Goal: Transaction & Acquisition: Purchase product/service

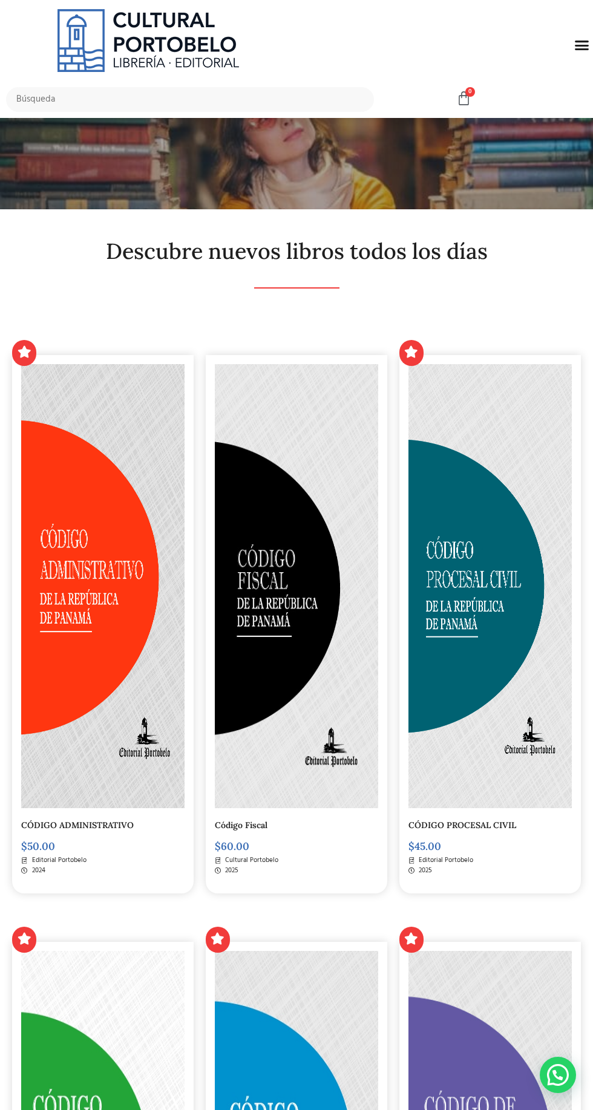
click at [581, 44] on icon "Menu Toggle" at bounding box center [581, 44] width 15 height 15
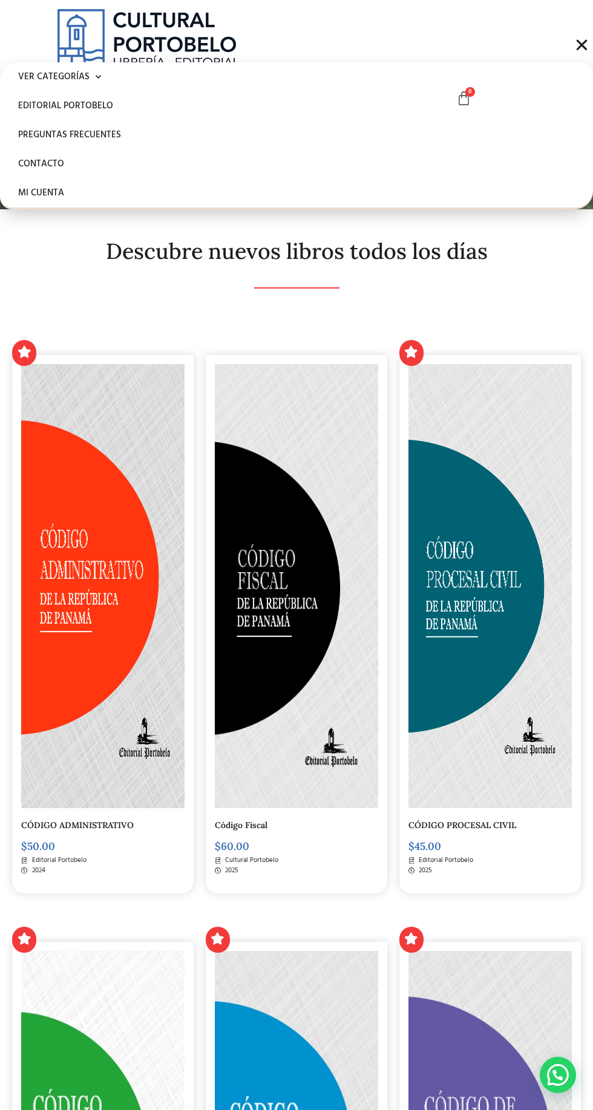
click at [456, 596] on img at bounding box center [489, 586] width 163 height 444
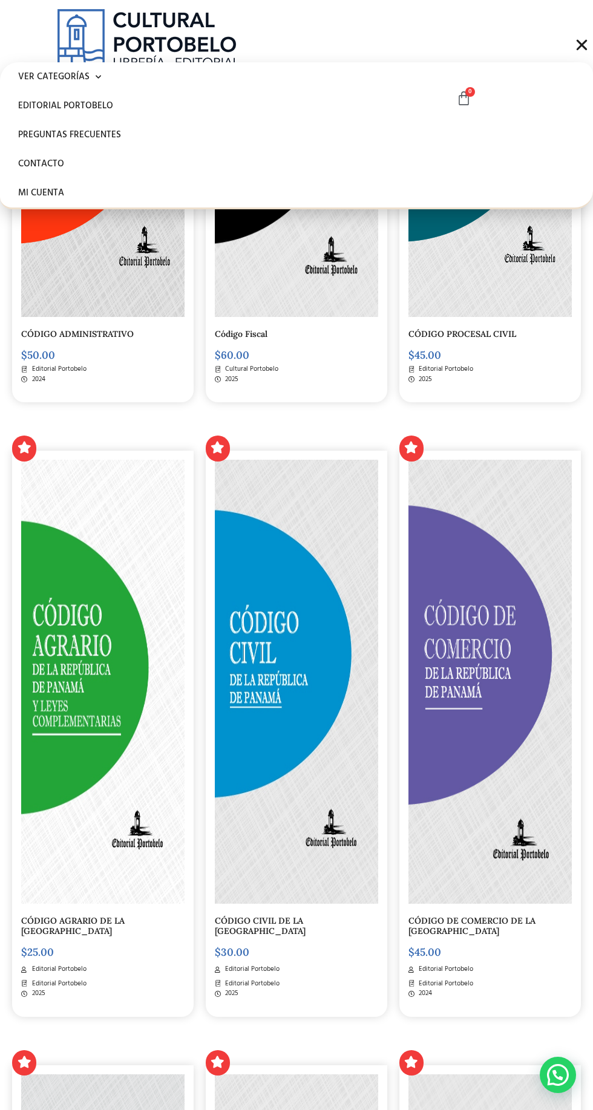
scroll to position [557, 0]
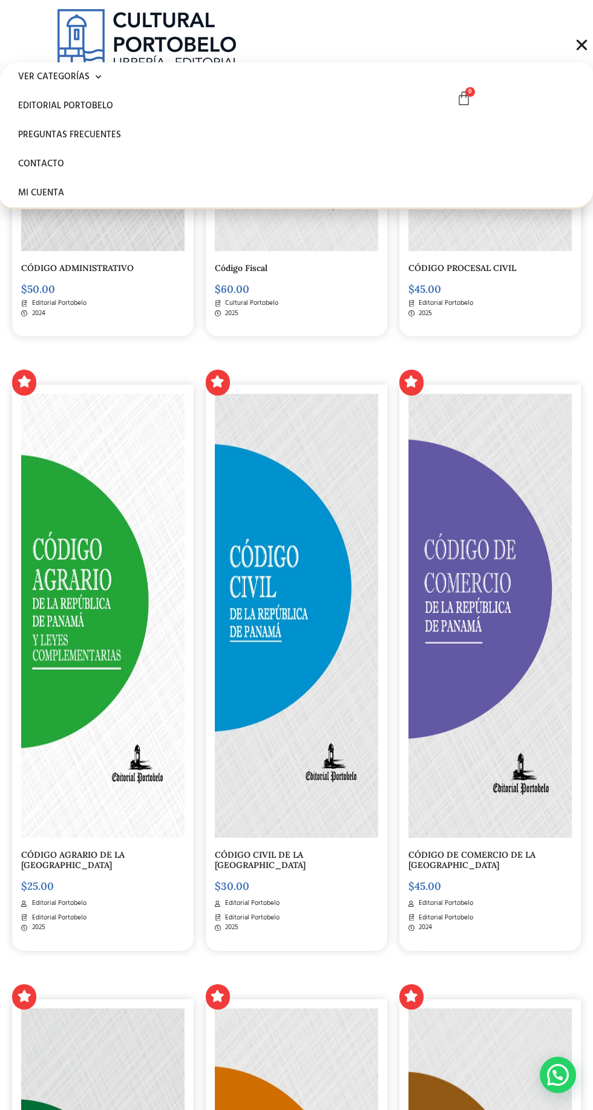
click at [324, 631] on img at bounding box center [296, 616] width 163 height 444
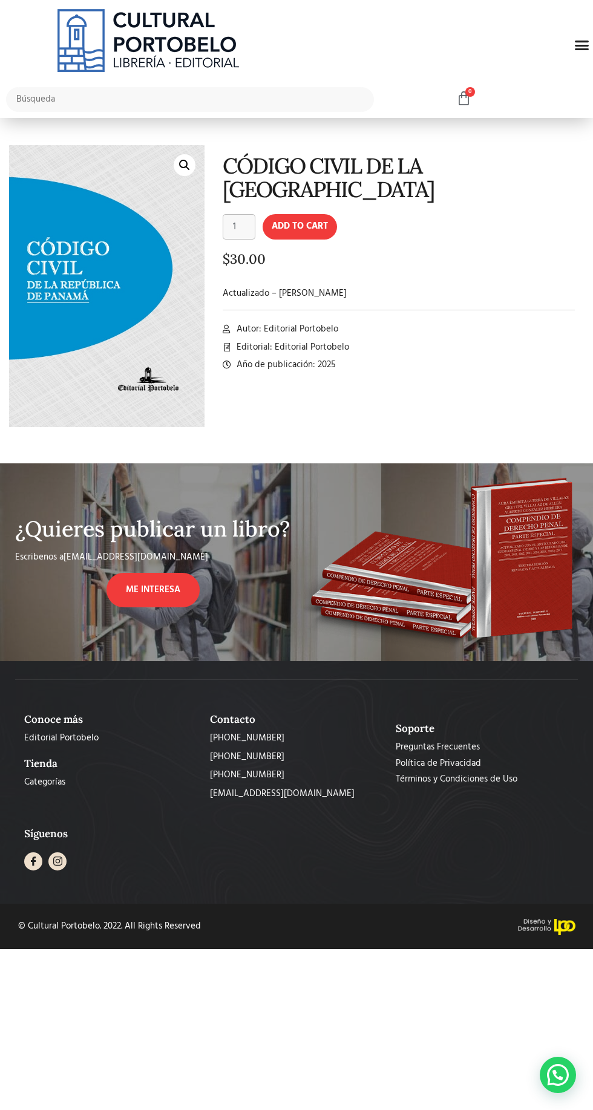
click at [166, 301] on img at bounding box center [156, 357] width 294 height 425
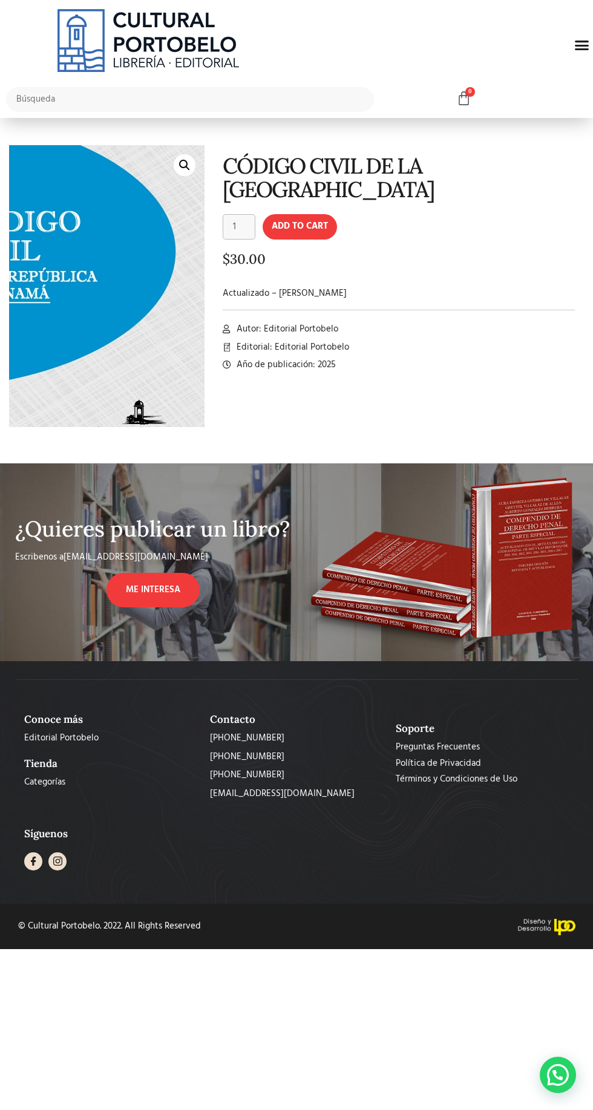
click at [197, 158] on img at bounding box center [77, 278] width 294 height 425
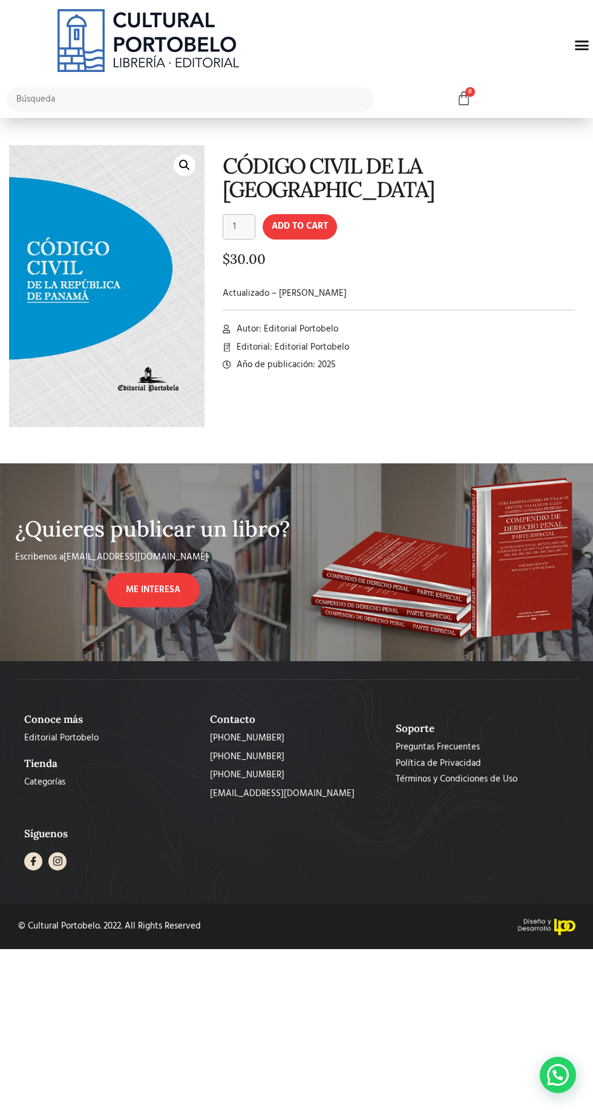
click at [177, 166] on link "🔍" at bounding box center [185, 165] width 22 height 22
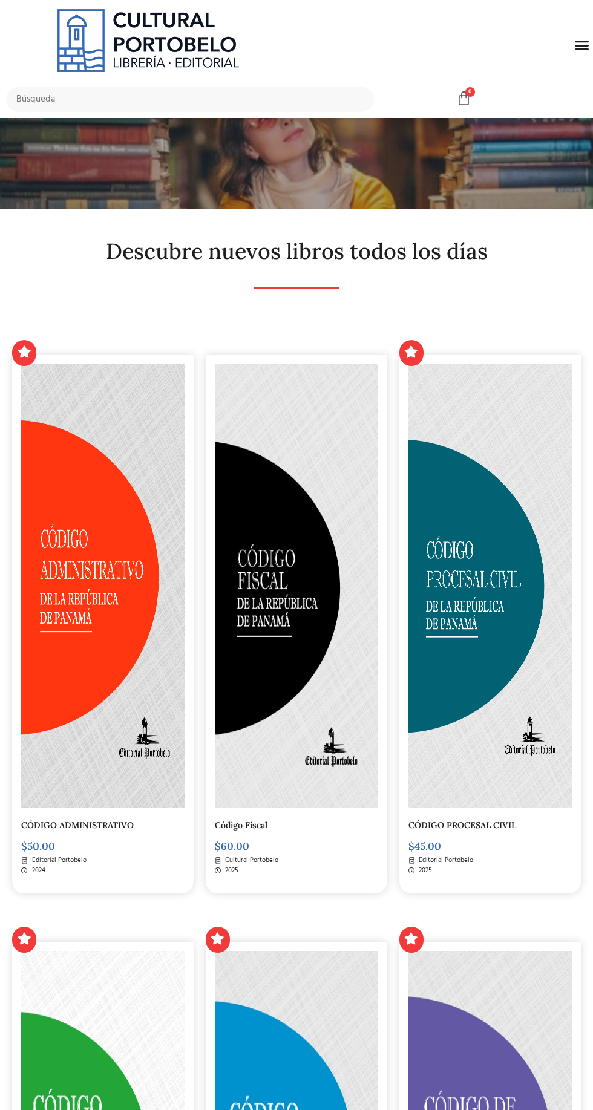
click at [582, 45] on icon "Menu Toggle" at bounding box center [581, 44] width 15 height 15
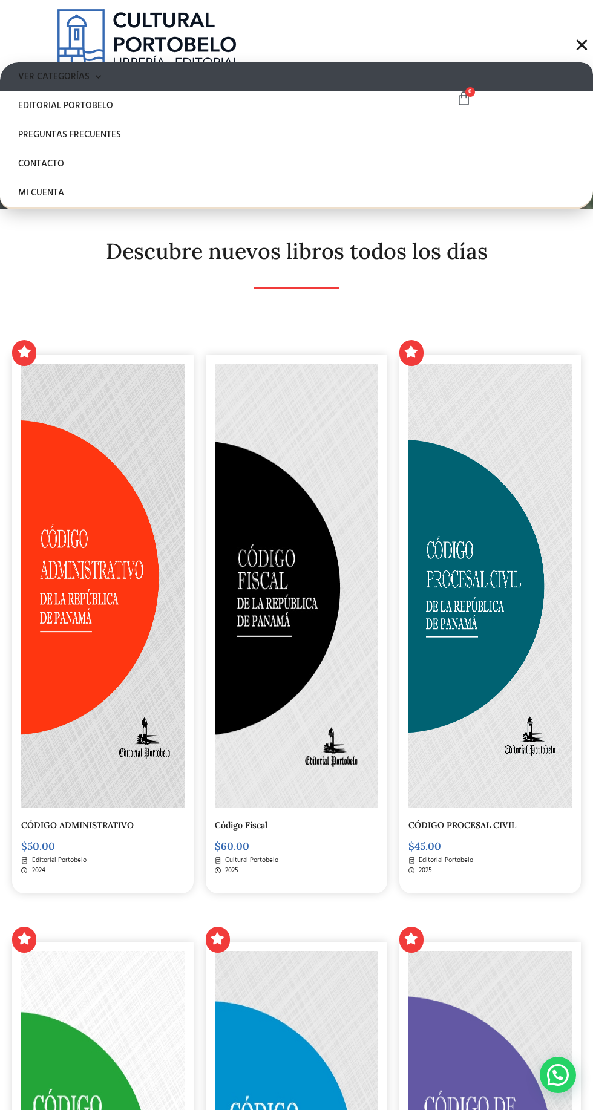
click at [97, 70] on span at bounding box center [94, 77] width 11 height 19
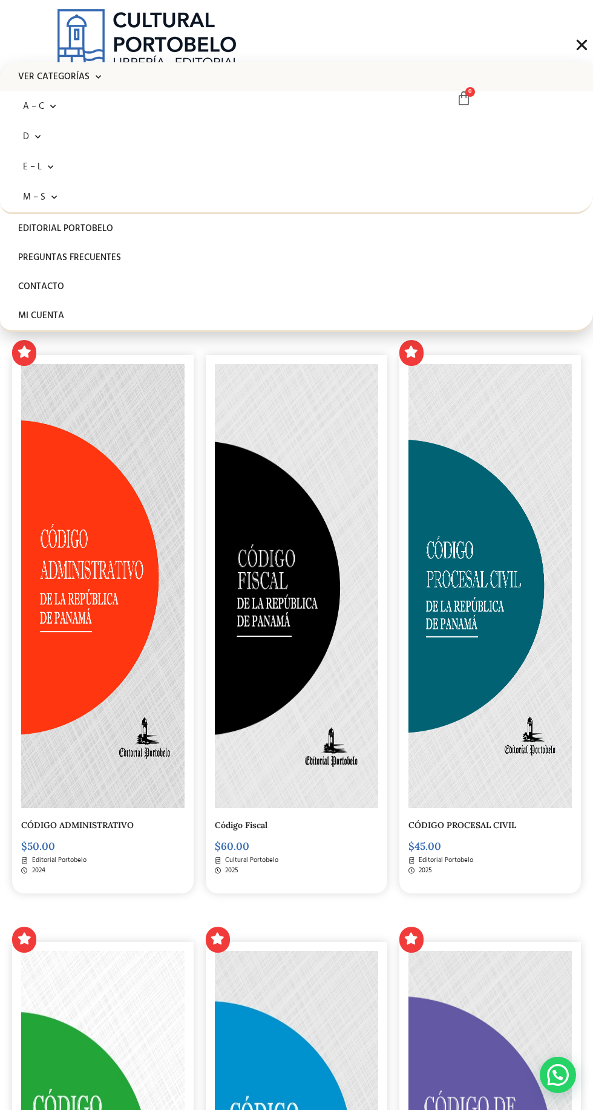
click at [181, 45] on img at bounding box center [147, 40] width 181 height 63
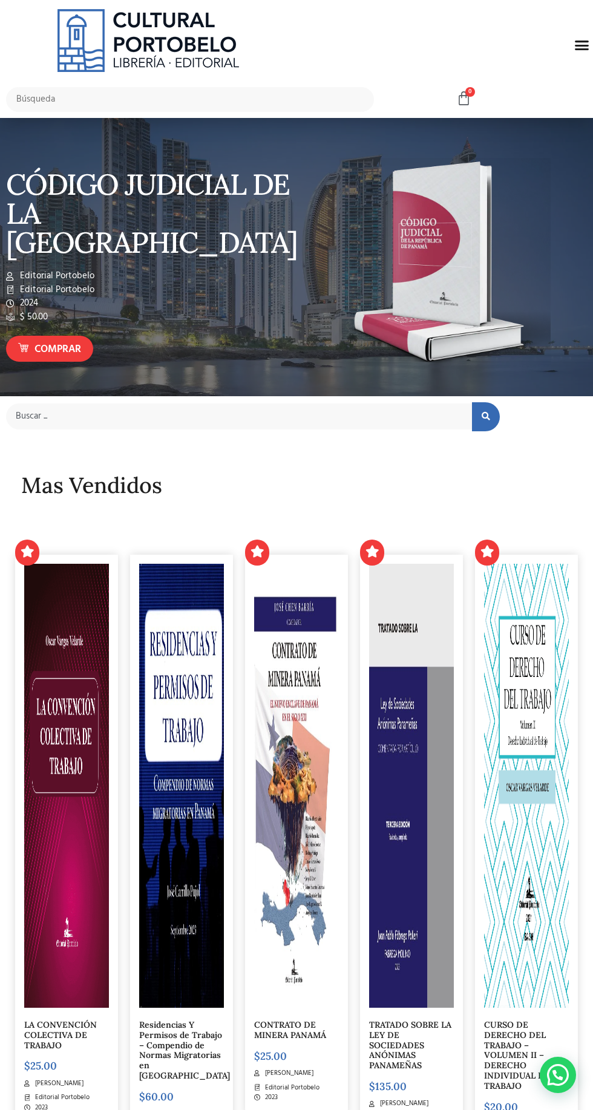
click at [461, 310] on img at bounding box center [445, 265] width 212 height 215
click at [496, 319] on img at bounding box center [445, 265] width 212 height 215
click at [579, 44] on icon "Menu Toggle" at bounding box center [581, 44] width 15 height 15
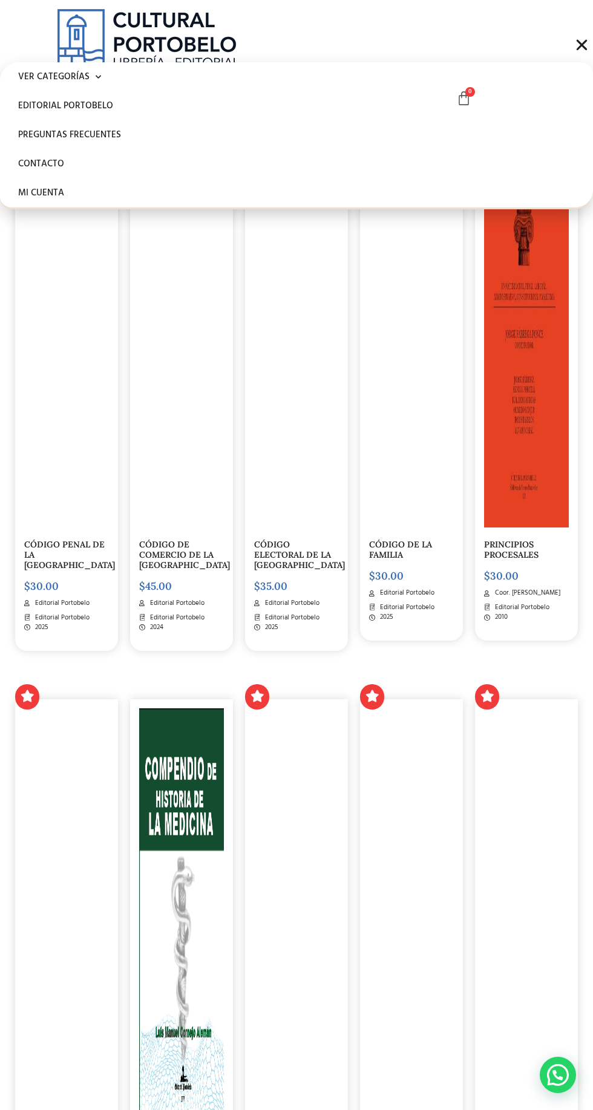
scroll to position [1853, 0]
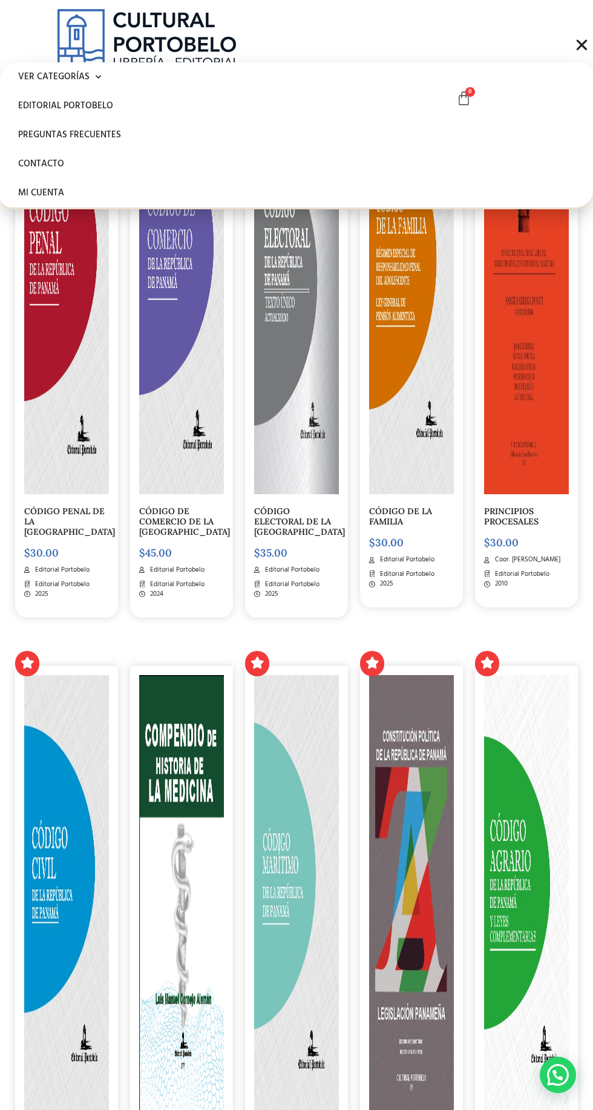
click at [37, 912] on img at bounding box center [66, 897] width 85 height 444
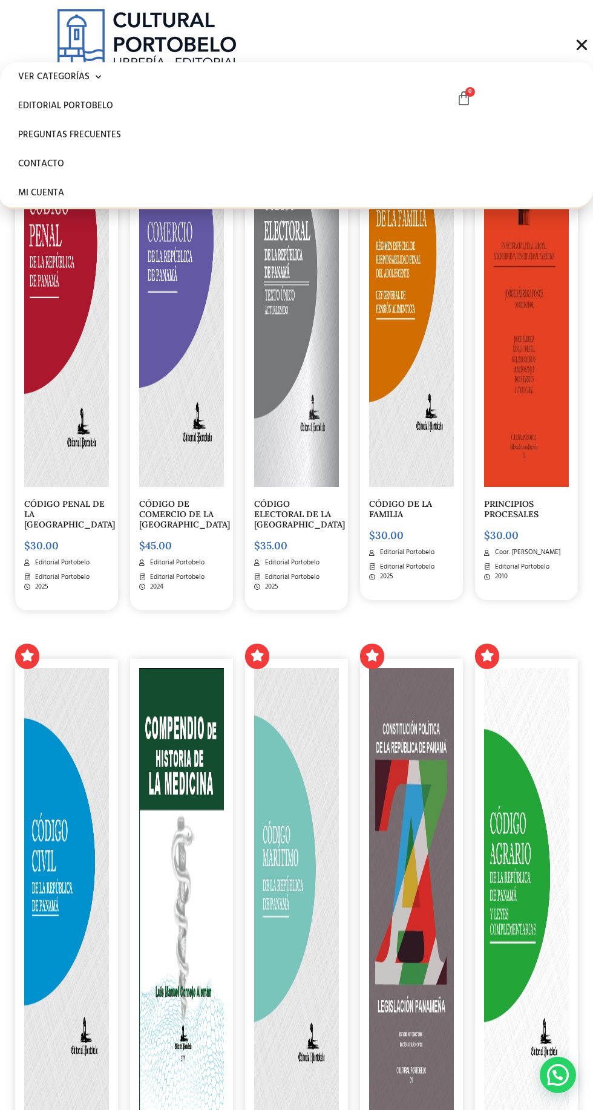
scroll to position [1938, 0]
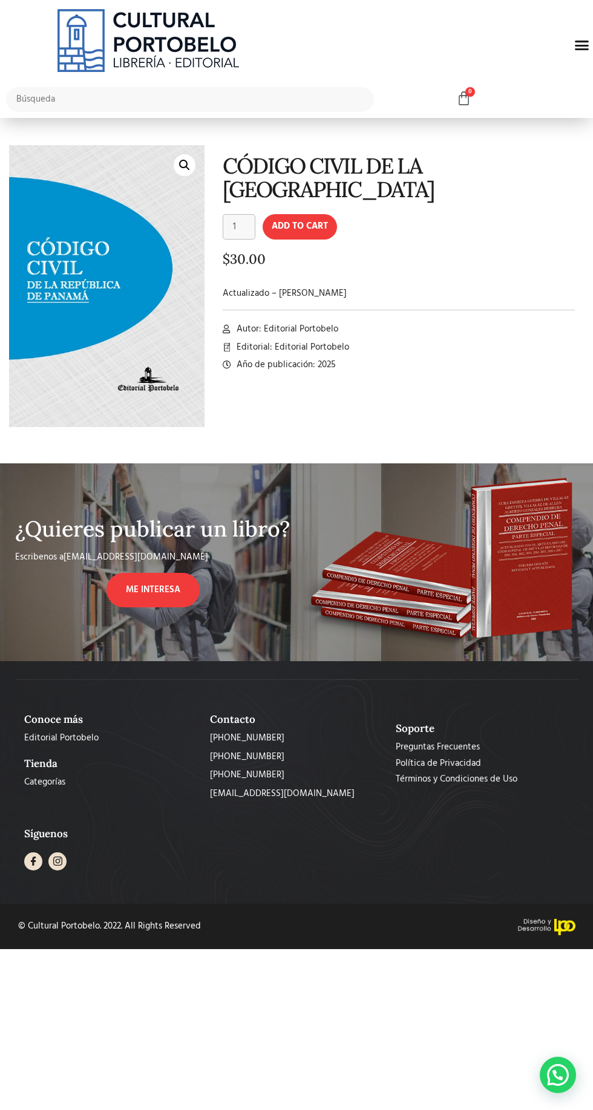
click at [573, 1081] on div at bounding box center [557, 1074] width 36 height 36
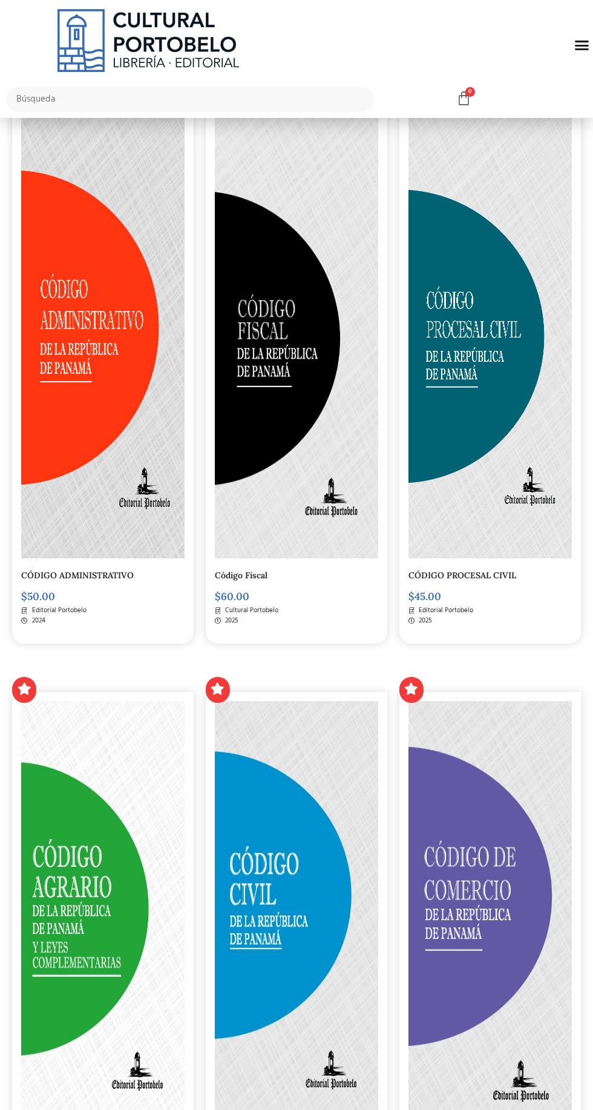
scroll to position [251, 0]
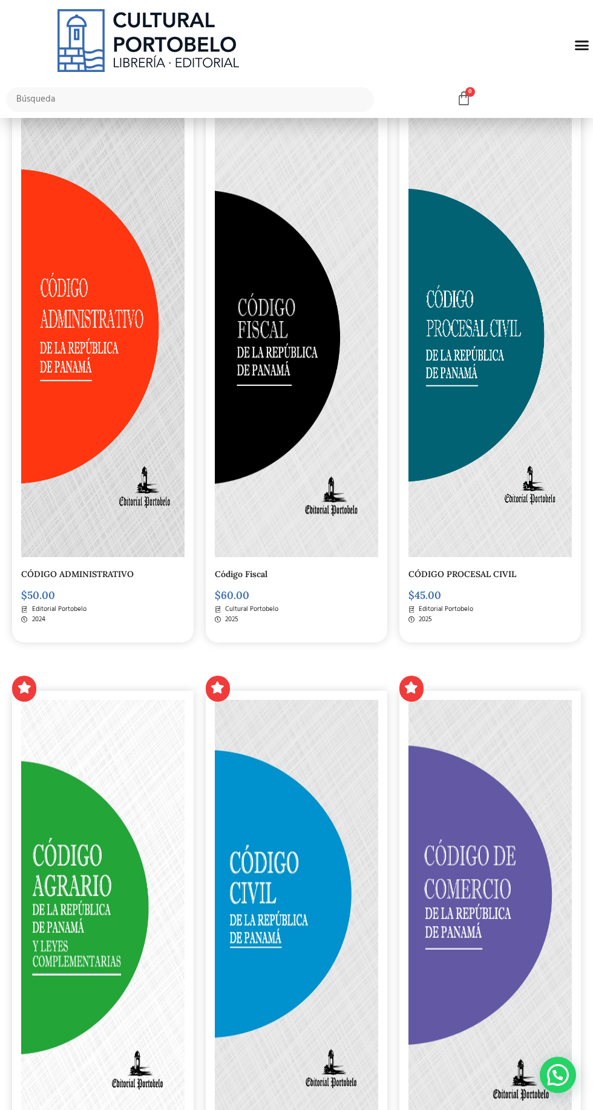
click at [351, 888] on img at bounding box center [296, 922] width 163 height 444
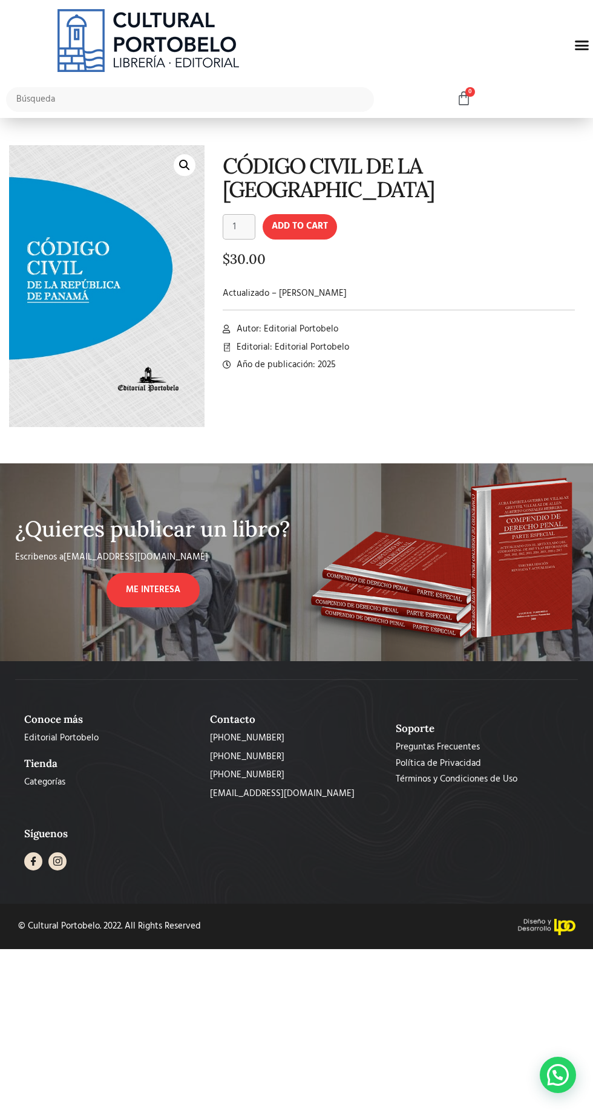
click at [151, 284] on img at bounding box center [156, 357] width 294 height 425
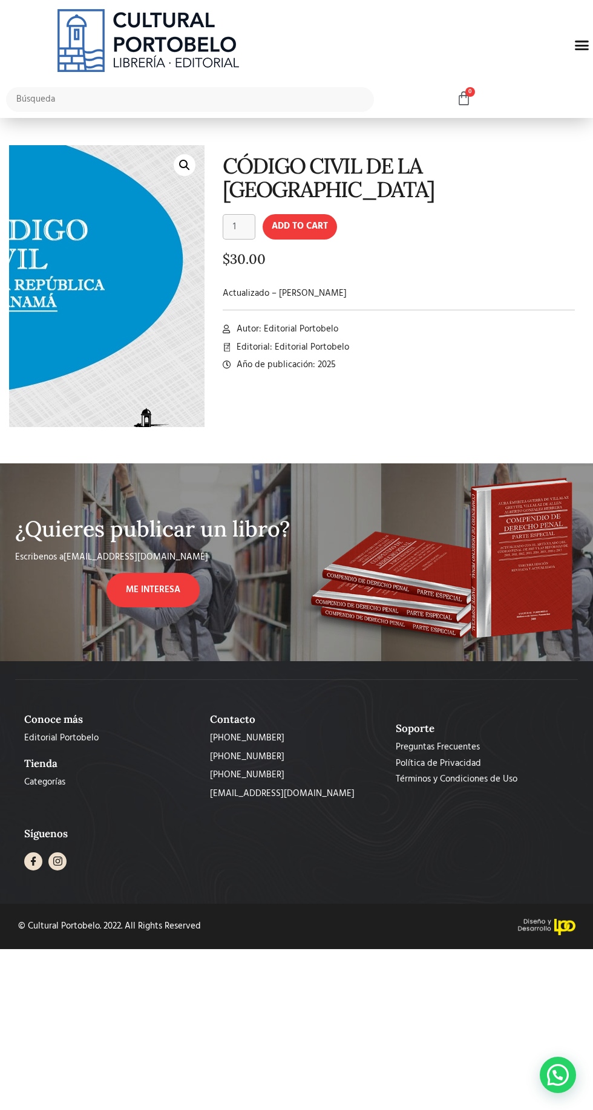
click at [194, 150] on img at bounding box center [84, 286] width 294 height 425
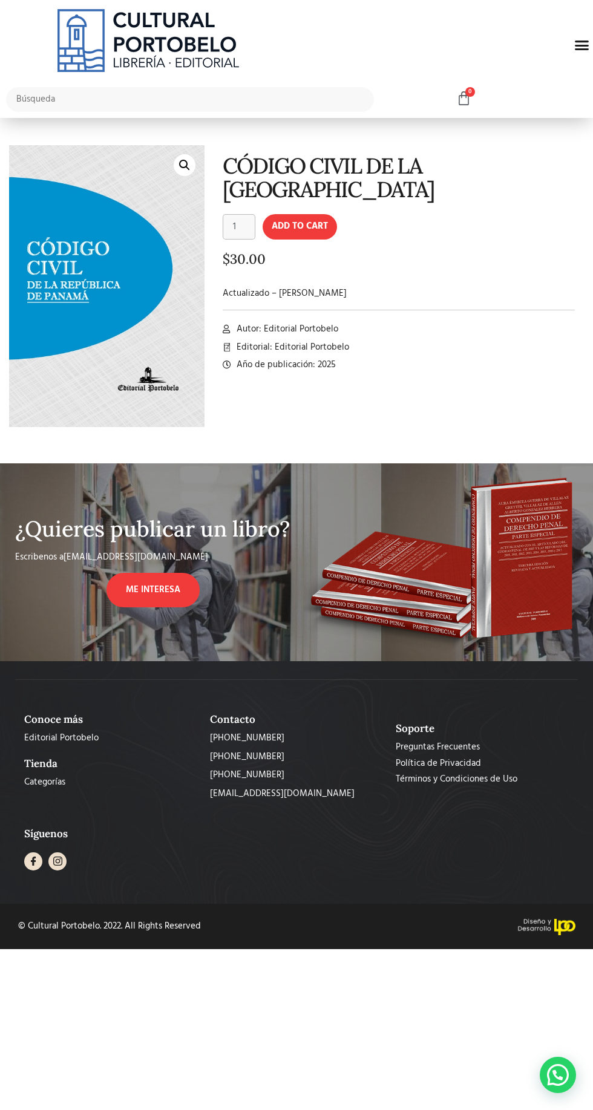
click at [183, 163] on link "🔍" at bounding box center [185, 165] width 22 height 22
